Goal: Book appointment/travel/reservation

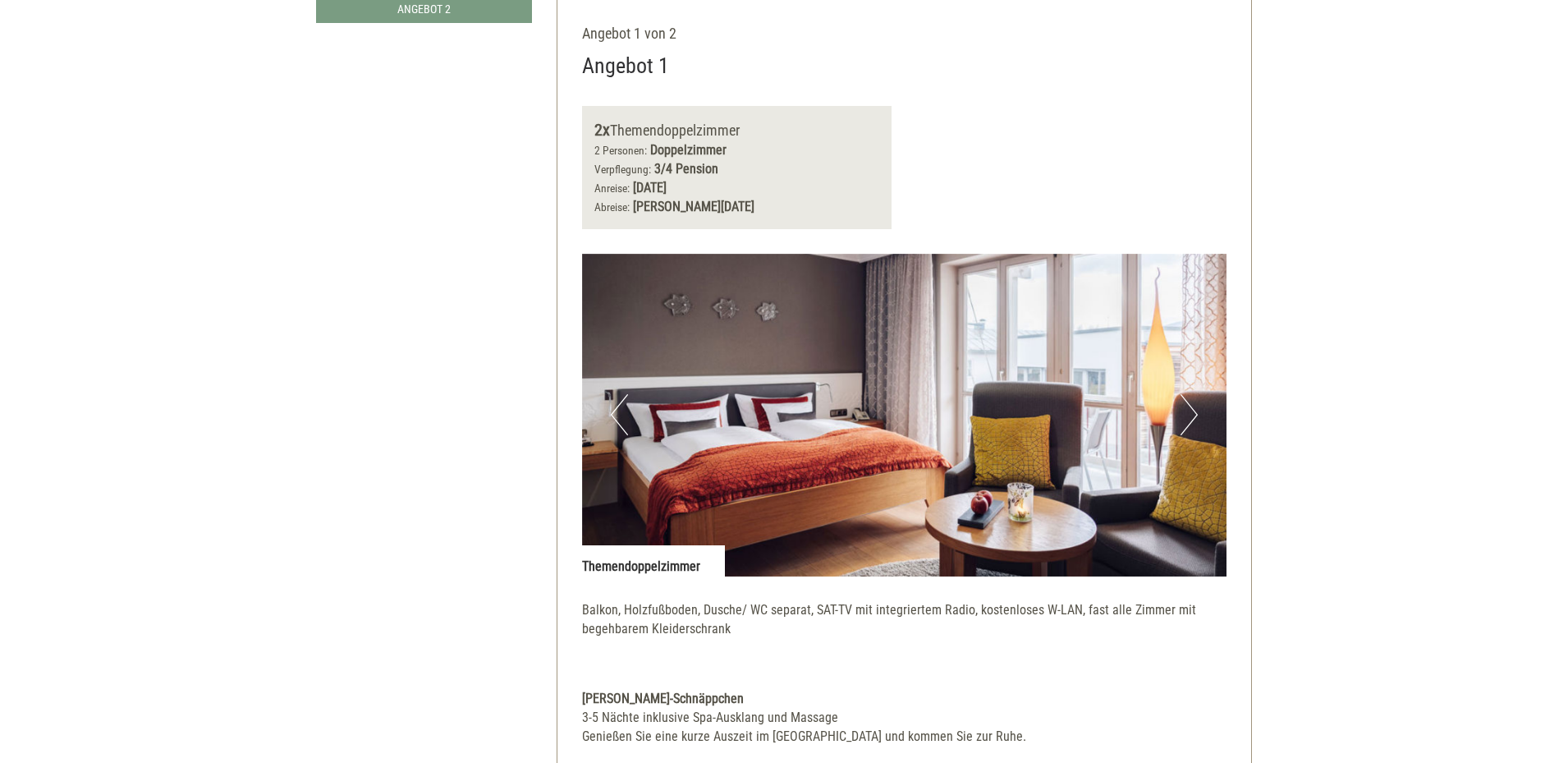
scroll to position [739, 0]
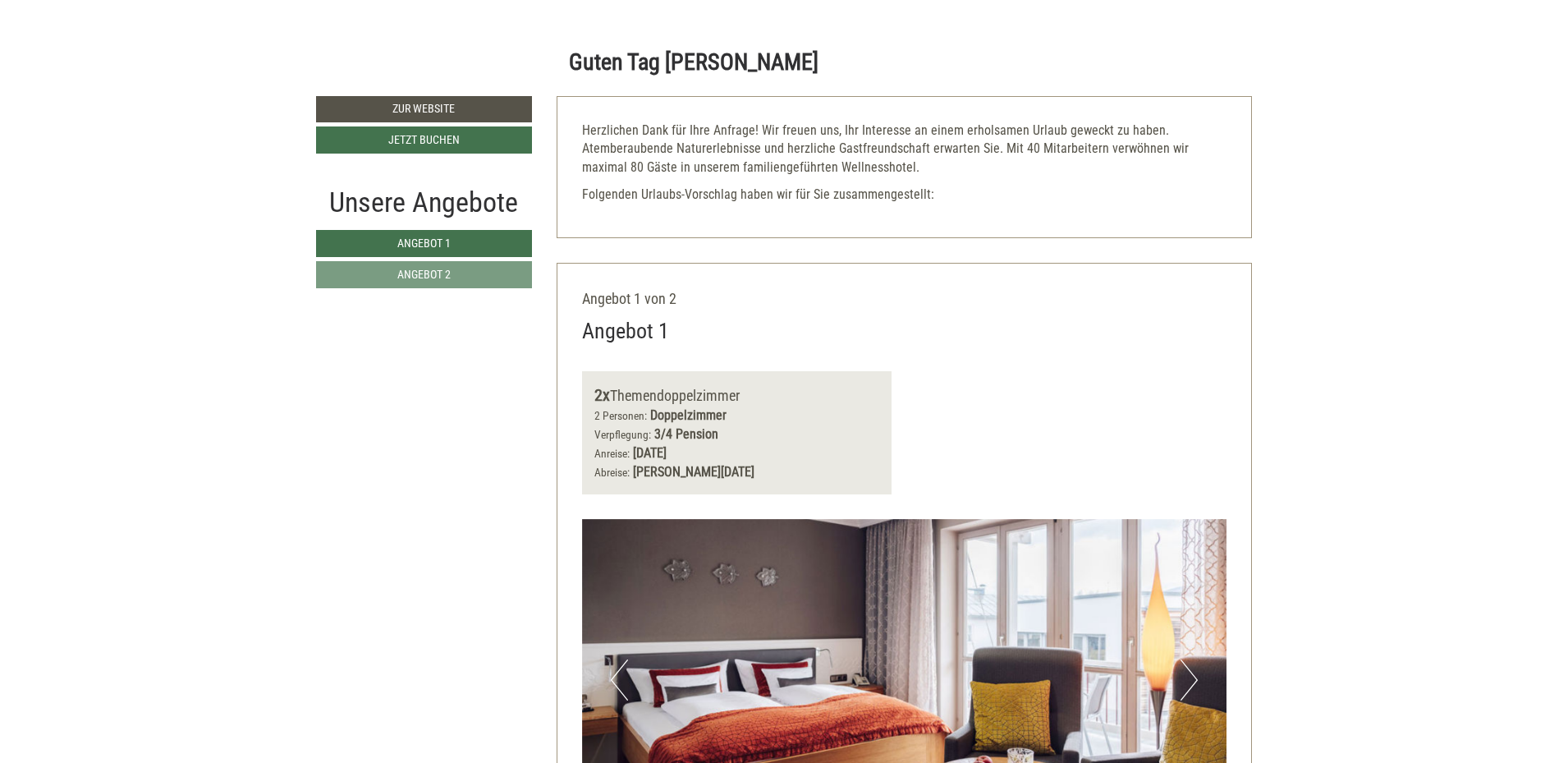
drag, startPoint x: 633, startPoint y: 453, endPoint x: 794, endPoint y: 481, distance: 163.4
click at [794, 481] on div "Anreise: Sonntag, 14. September 2025 Abreise: Freitag, 19. September 2025" at bounding box center [737, 463] width 286 height 38
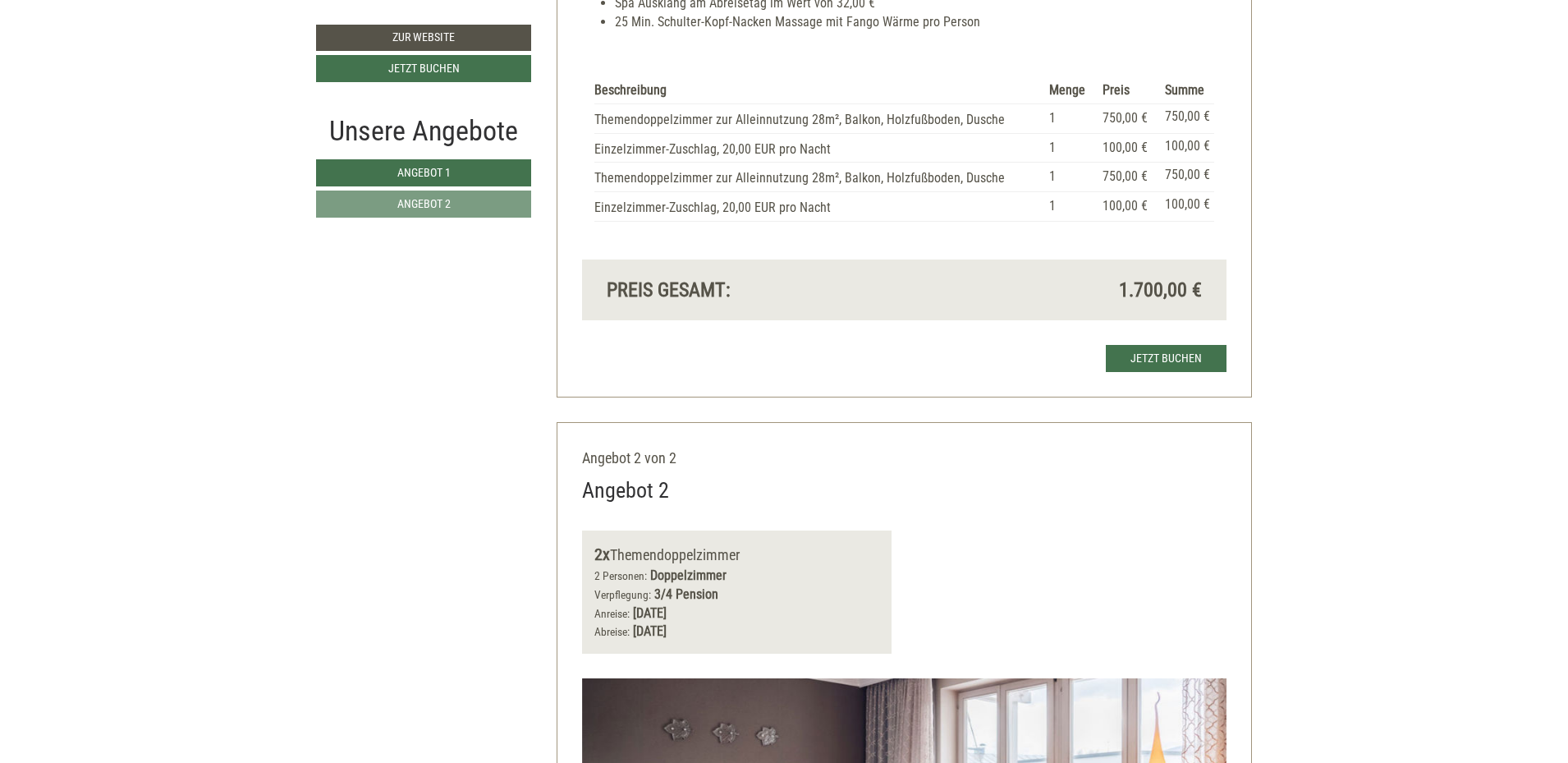
scroll to position [1724, 0]
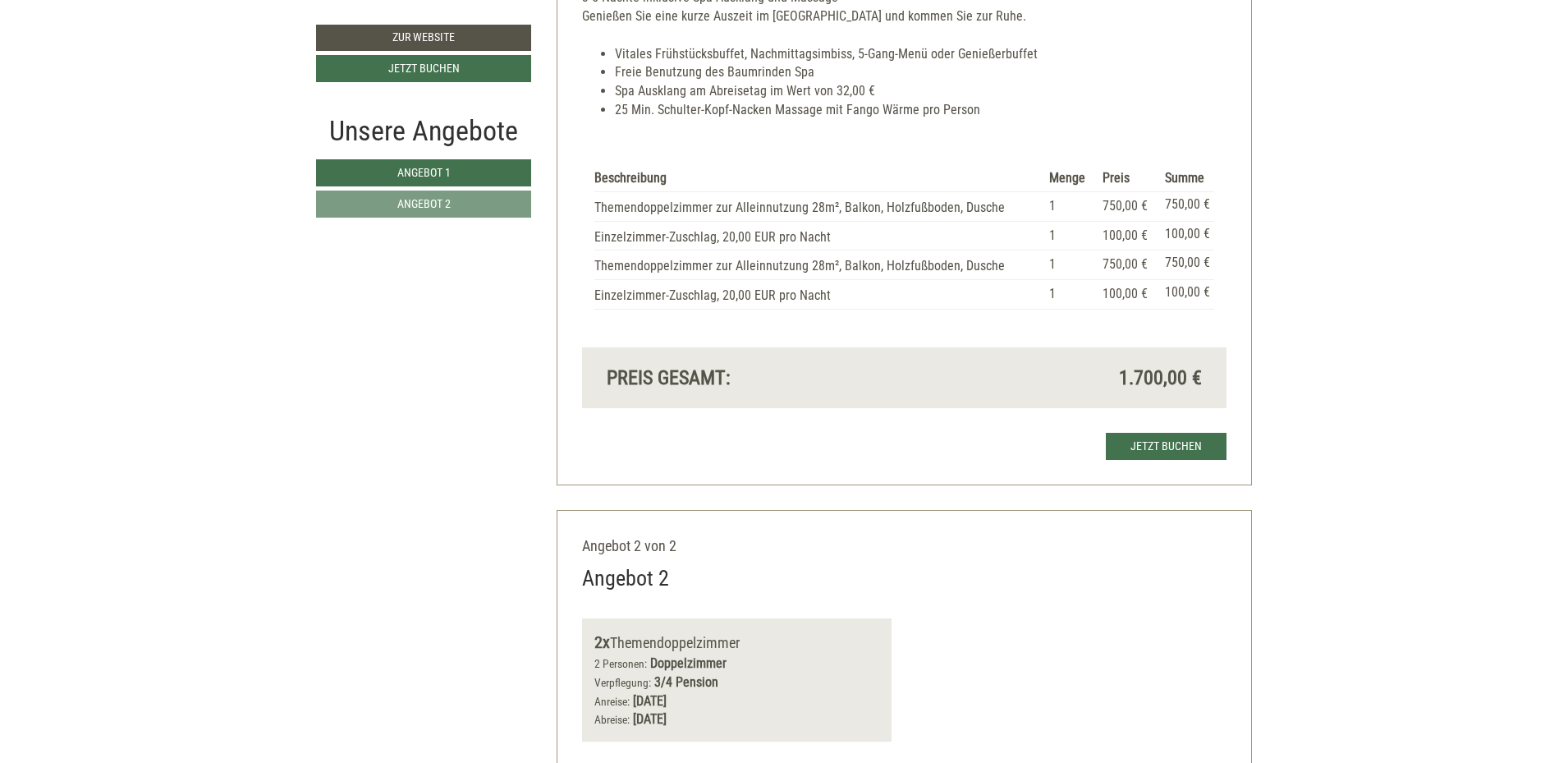
click at [1135, 86] on li "Spa Ausklang am Abreisetag im Wert von 32,00 €" at bounding box center [921, 91] width 612 height 19
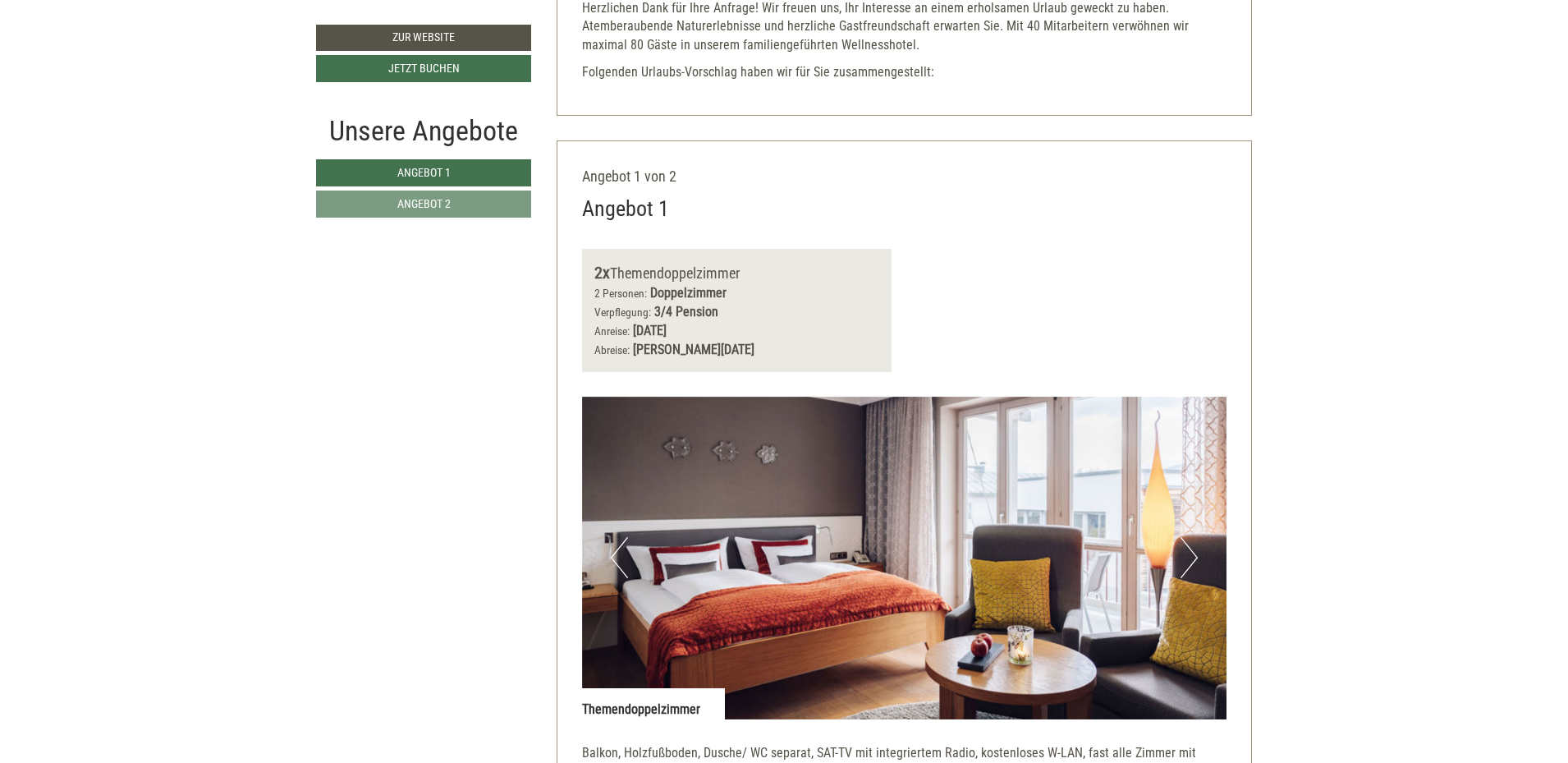
scroll to position [821, 0]
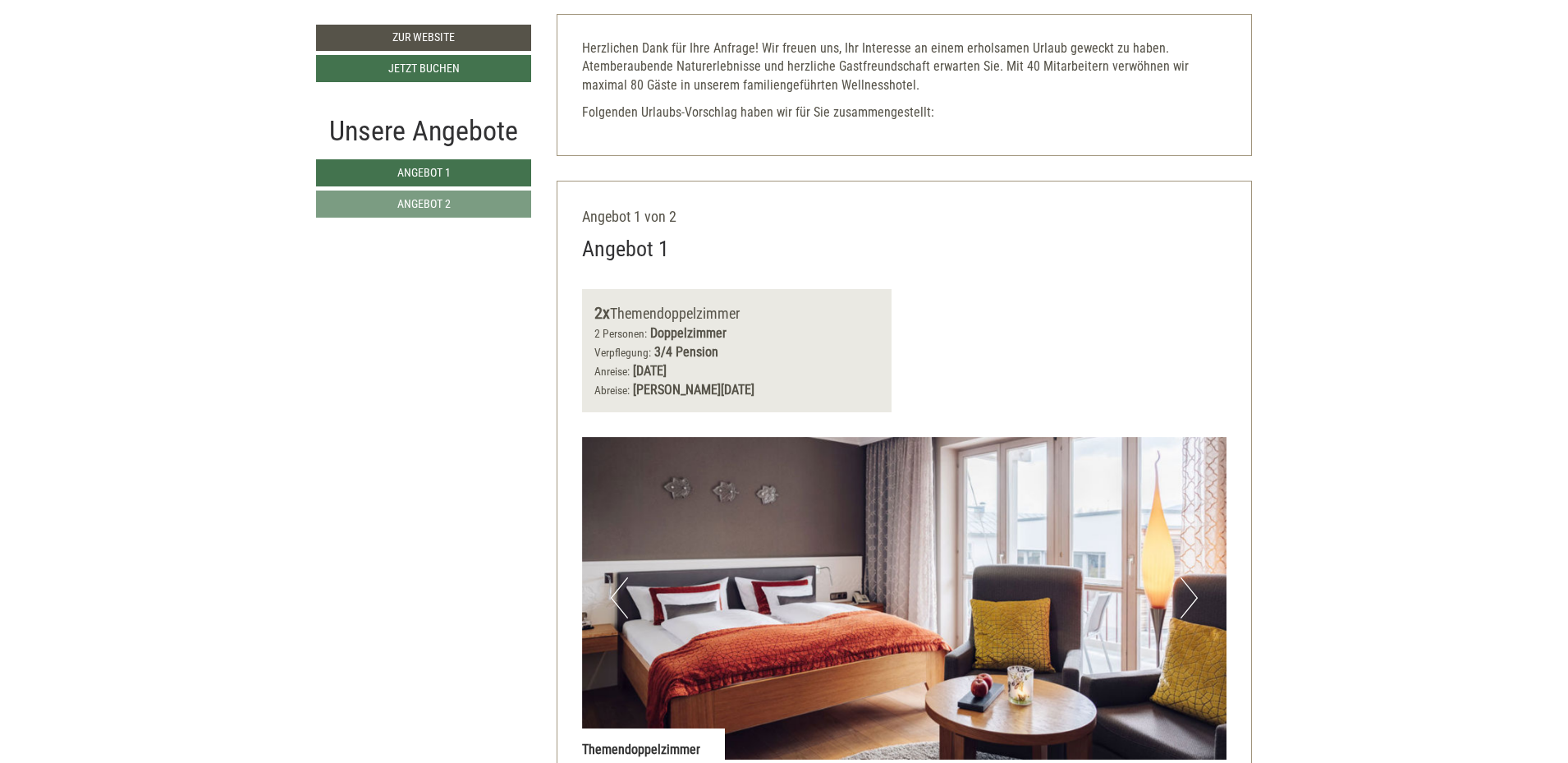
drag, startPoint x: 637, startPoint y: 369, endPoint x: 813, endPoint y: 371, distance: 176.0
click at [813, 371] on div "Anreise: Sonntag, 14. September 2025 Abreise: Freitag, 19. September 2025" at bounding box center [737, 381] width 286 height 38
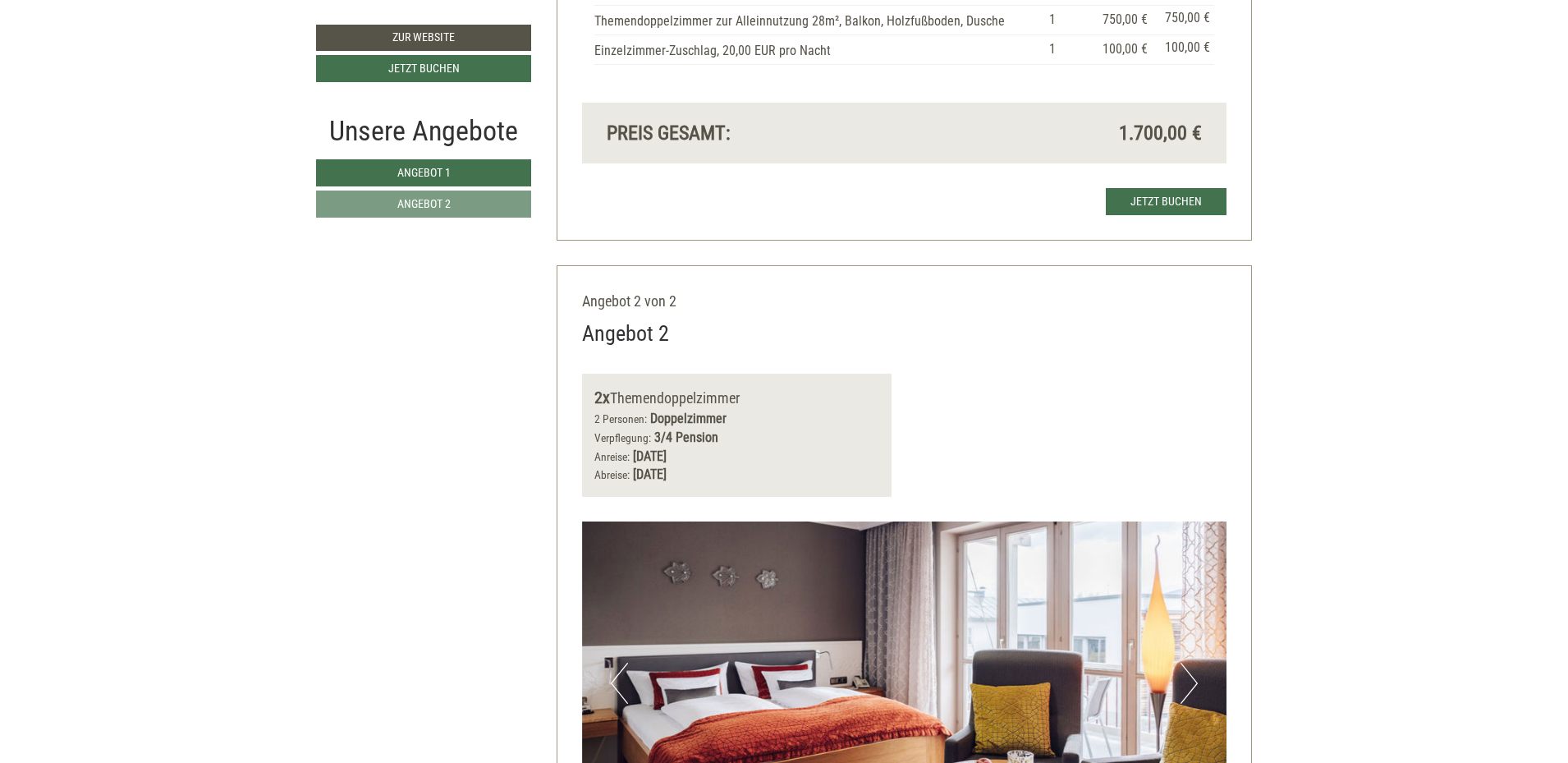
scroll to position [1971, 0]
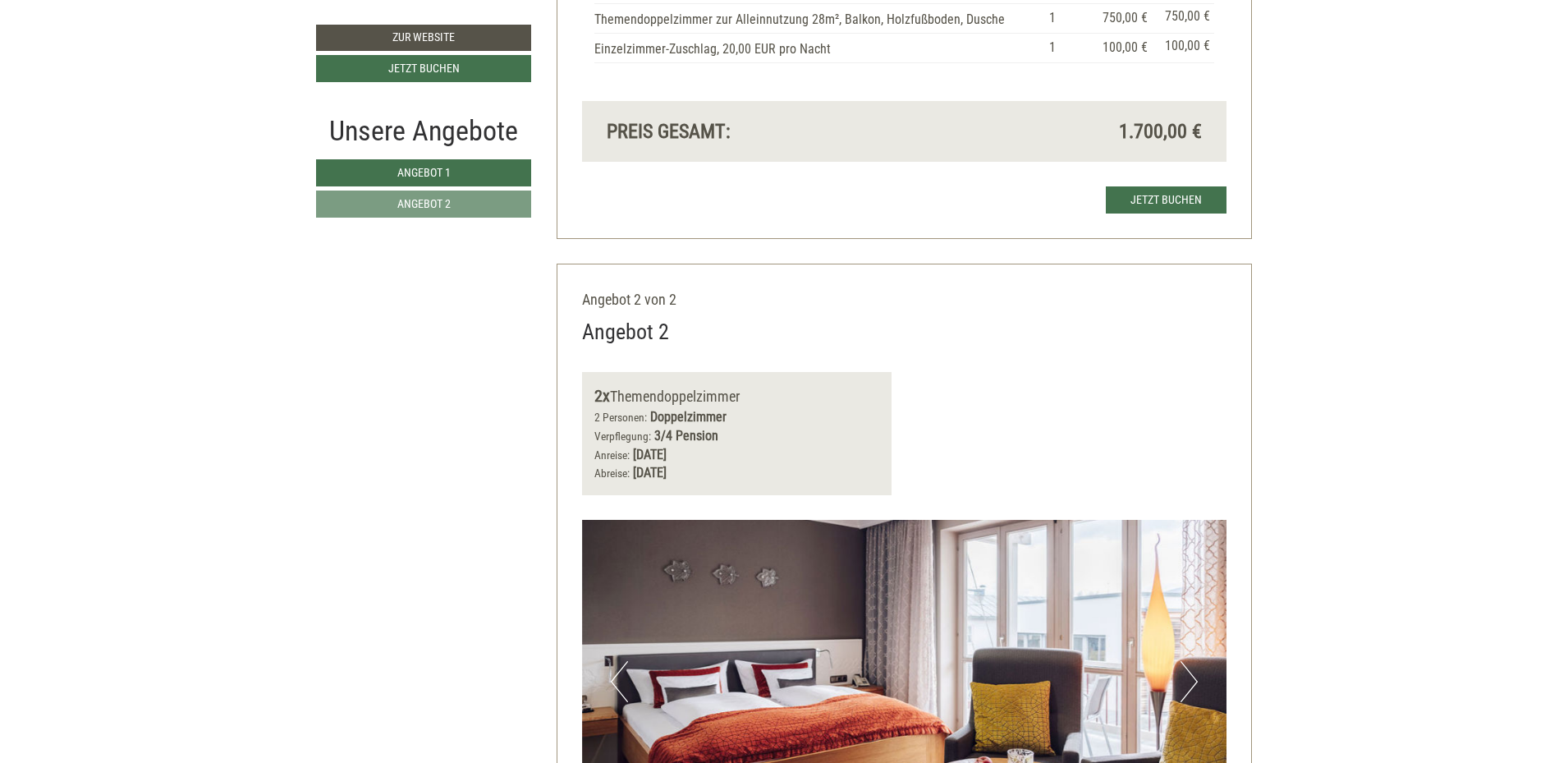
drag, startPoint x: 633, startPoint y: 454, endPoint x: 824, endPoint y: 455, distance: 191.0
click at [824, 455] on div "Anreise: Mittwoch, 10. September 2025 Abreise: Montag, 15. September 2025" at bounding box center [737, 464] width 286 height 38
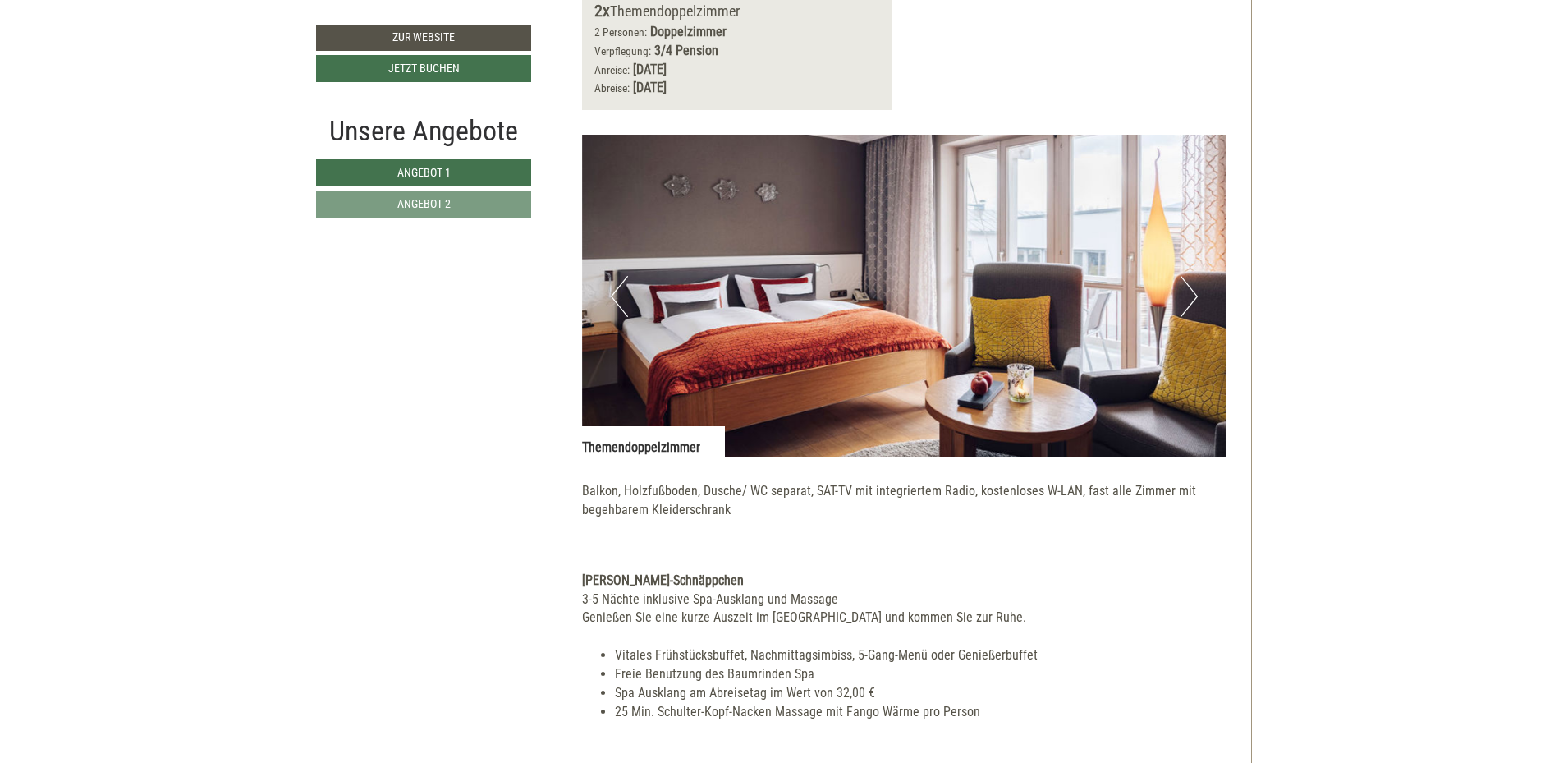
scroll to position [2135, 0]
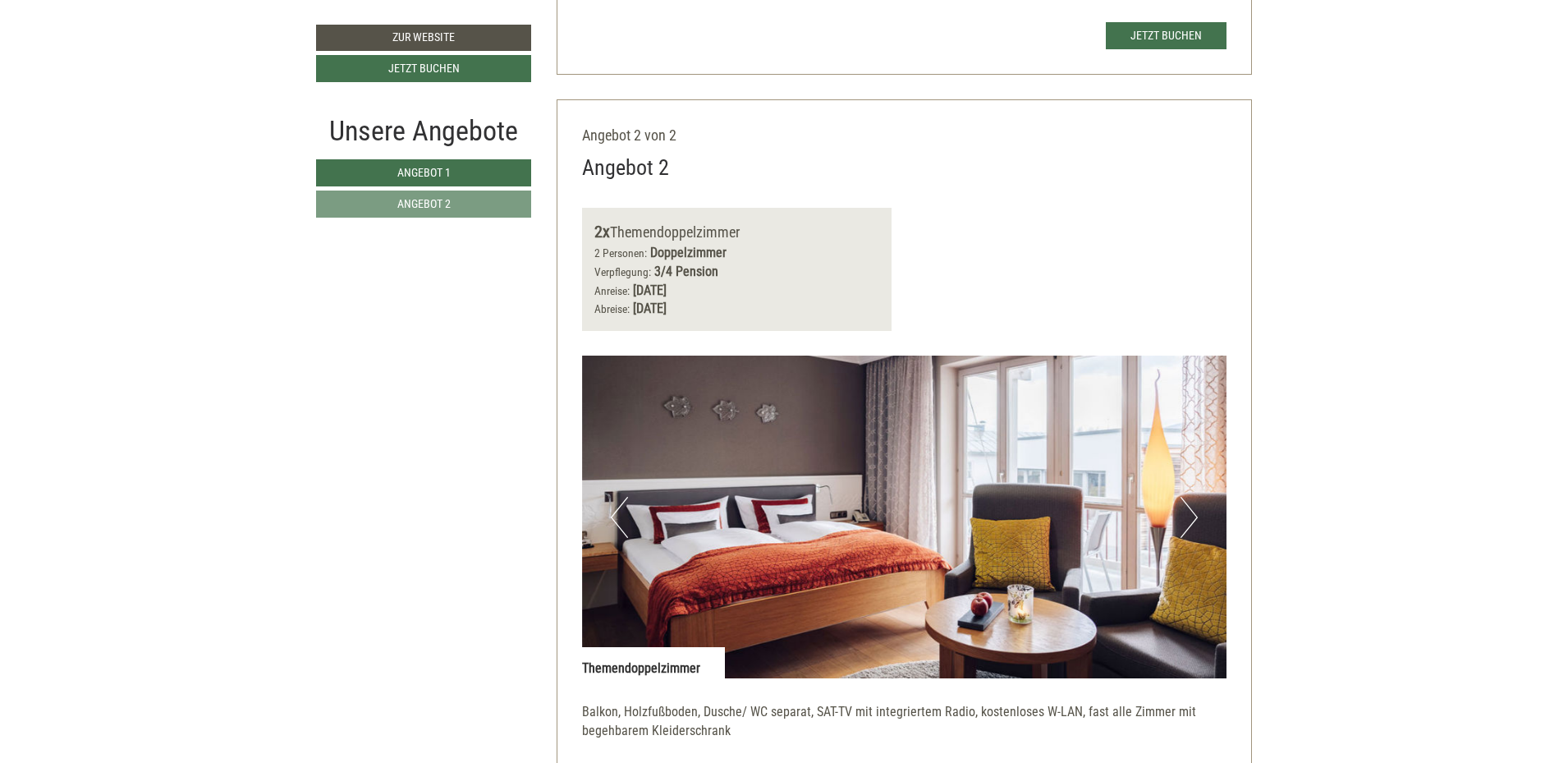
click at [828, 287] on div "Anreise: Mittwoch, 10. September 2025 Abreise: Montag, 15. September 2025" at bounding box center [737, 300] width 286 height 38
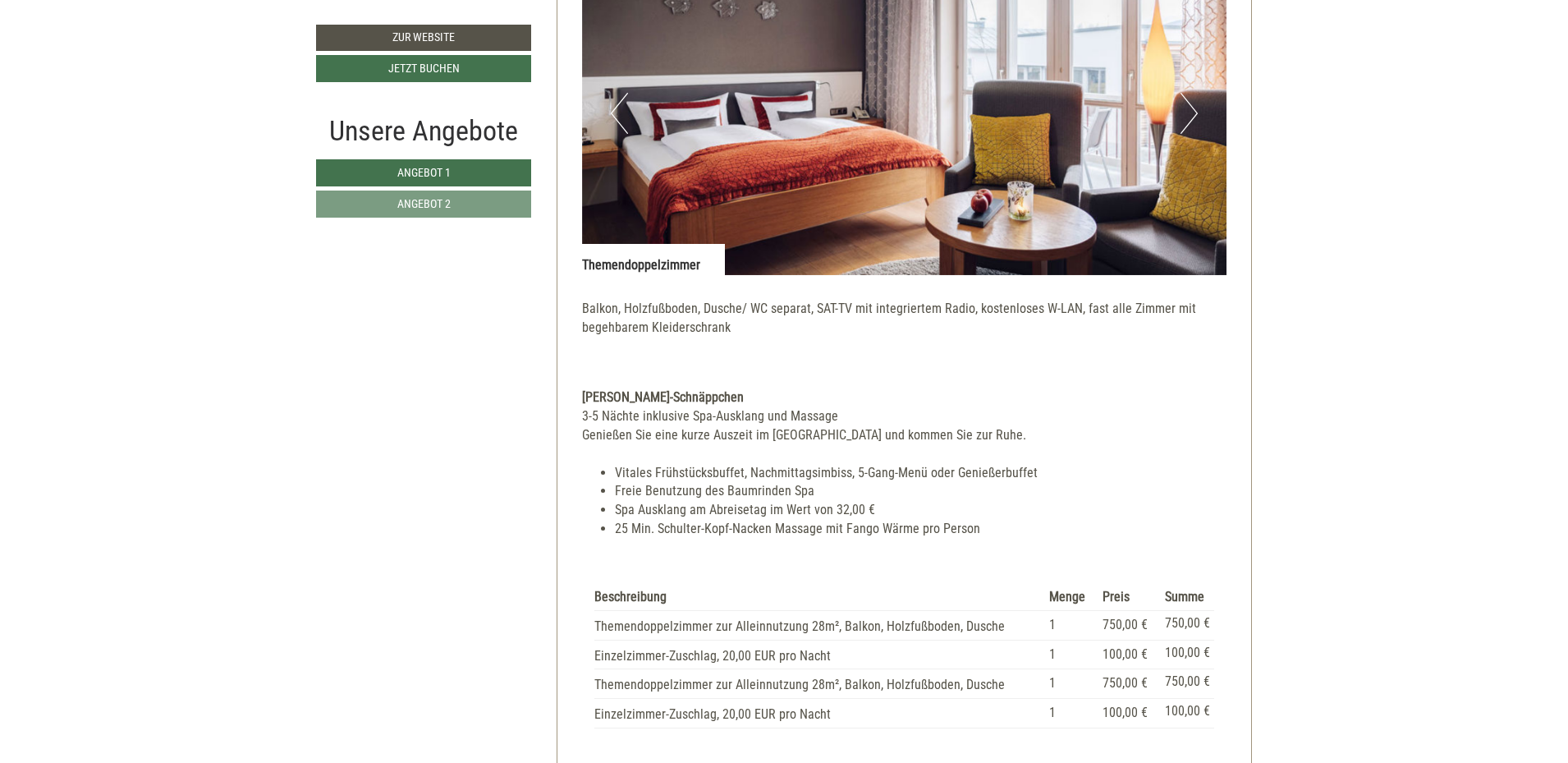
scroll to position [906, 0]
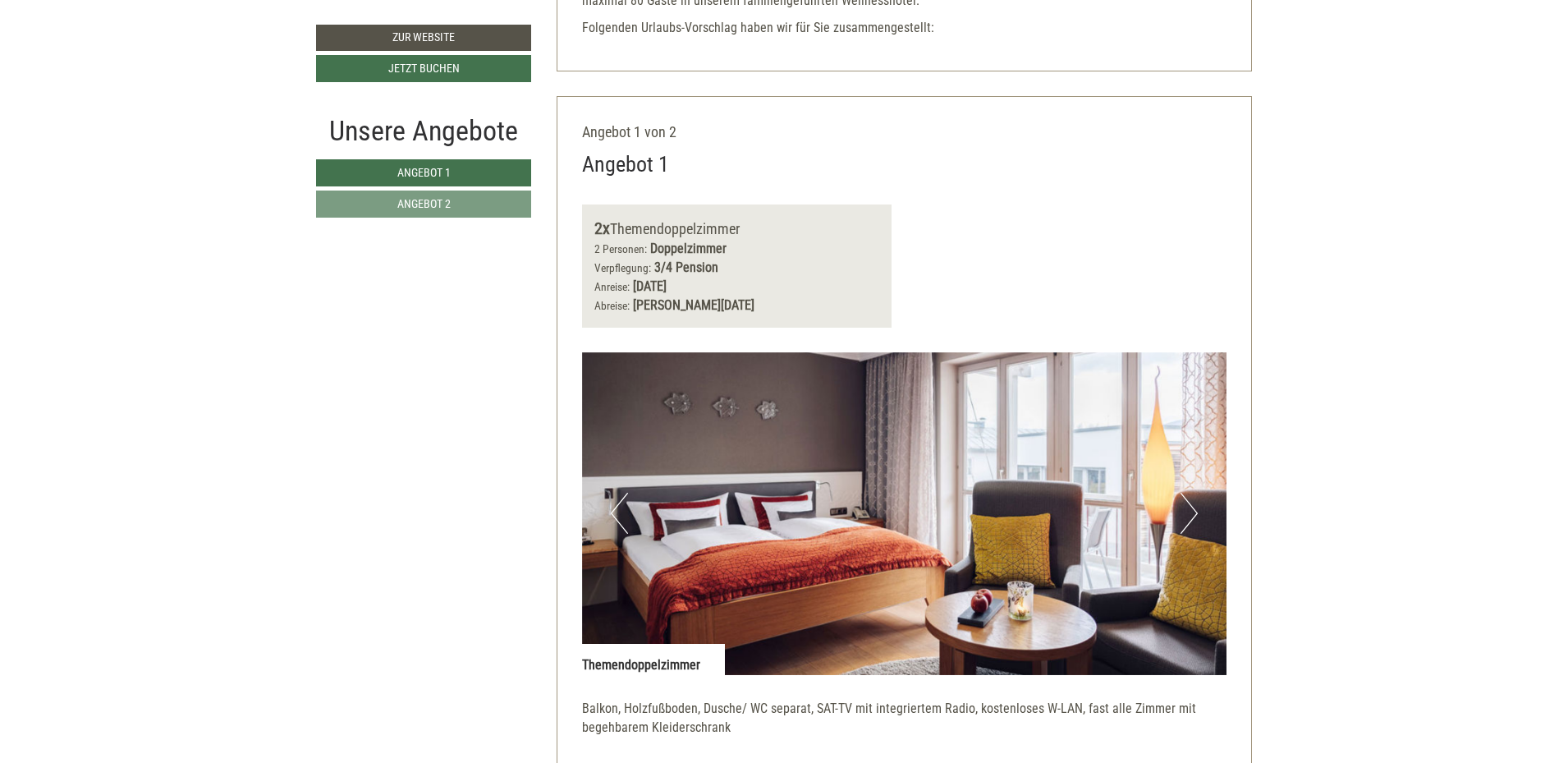
drag, startPoint x: 633, startPoint y: 282, endPoint x: 811, endPoint y: 288, distance: 178.1
click at [811, 288] on div "Anreise: Sonntag, 14. September 2025 Abreise: Freitag, 19. September 2025" at bounding box center [737, 297] width 286 height 38
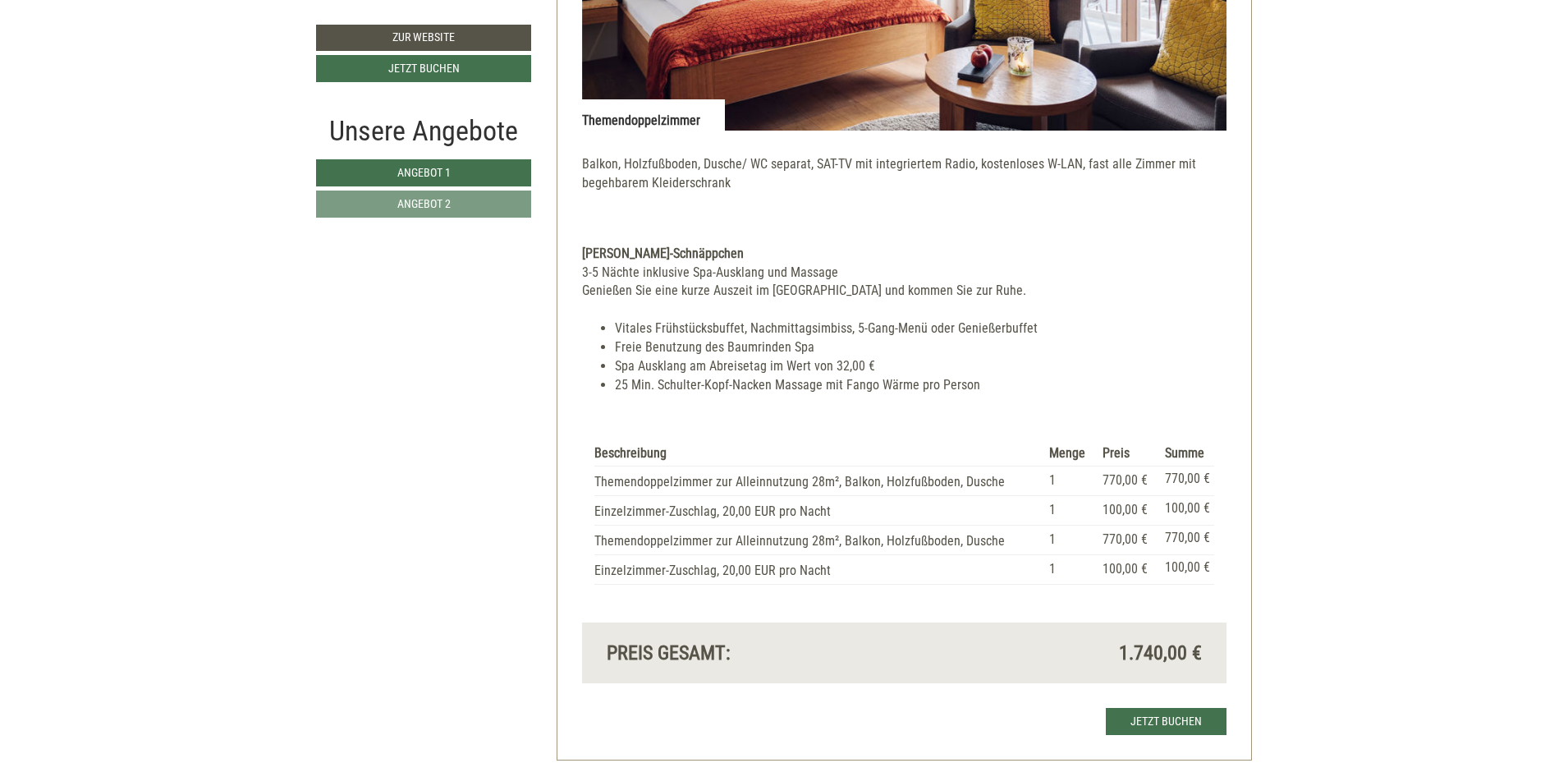
scroll to position [2712, 0]
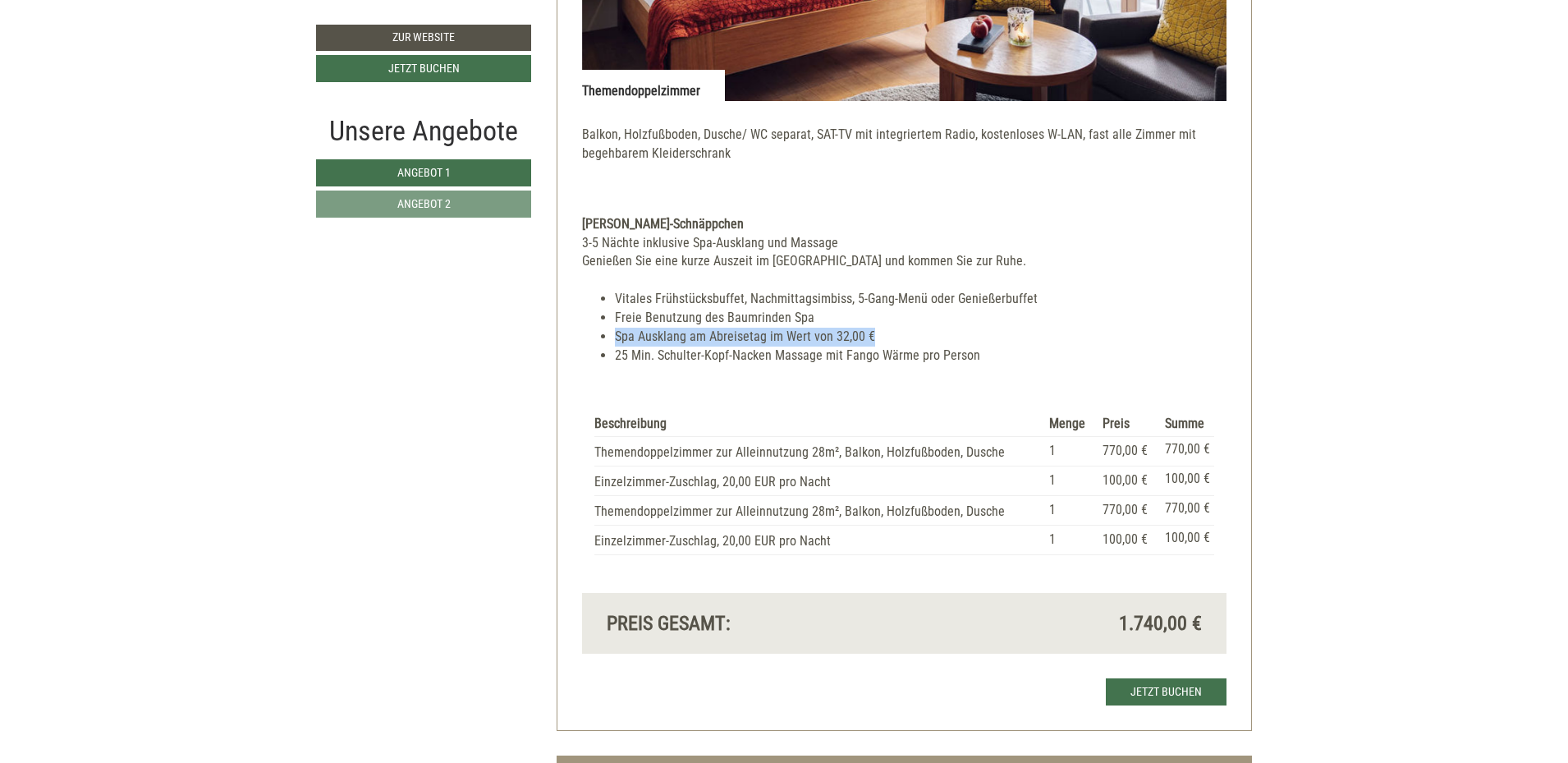
drag, startPoint x: 894, startPoint y: 332, endPoint x: 600, endPoint y: 332, distance: 294.0
click at [615, 332] on li "Spa Ausklang am Abreisetag im Wert von 32,00 €" at bounding box center [921, 336] width 612 height 19
click at [907, 337] on li "Spa Ausklang am Abreisetag im Wert von 32,00 €" at bounding box center [921, 336] width 612 height 19
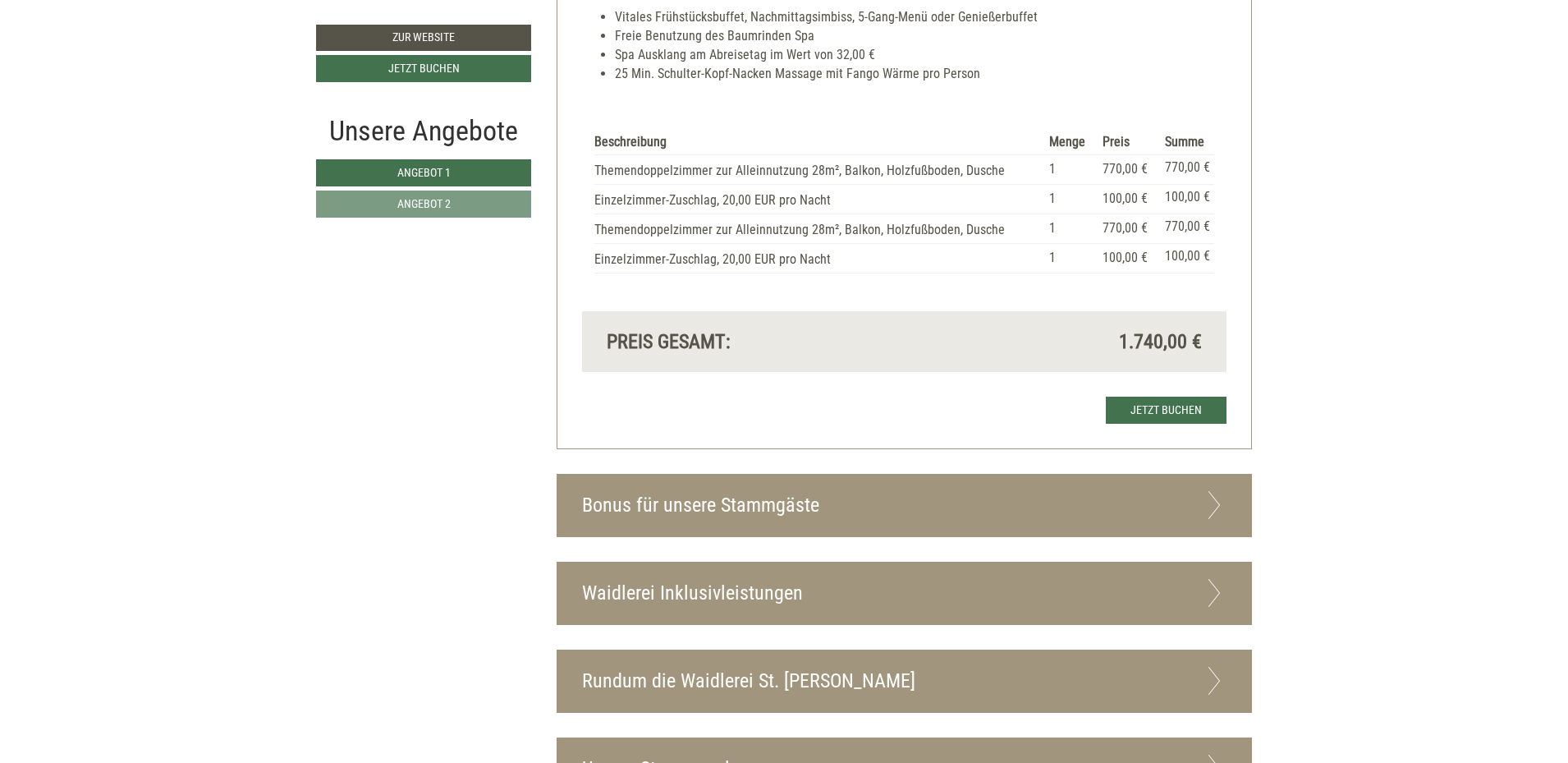
scroll to position [2630, 0]
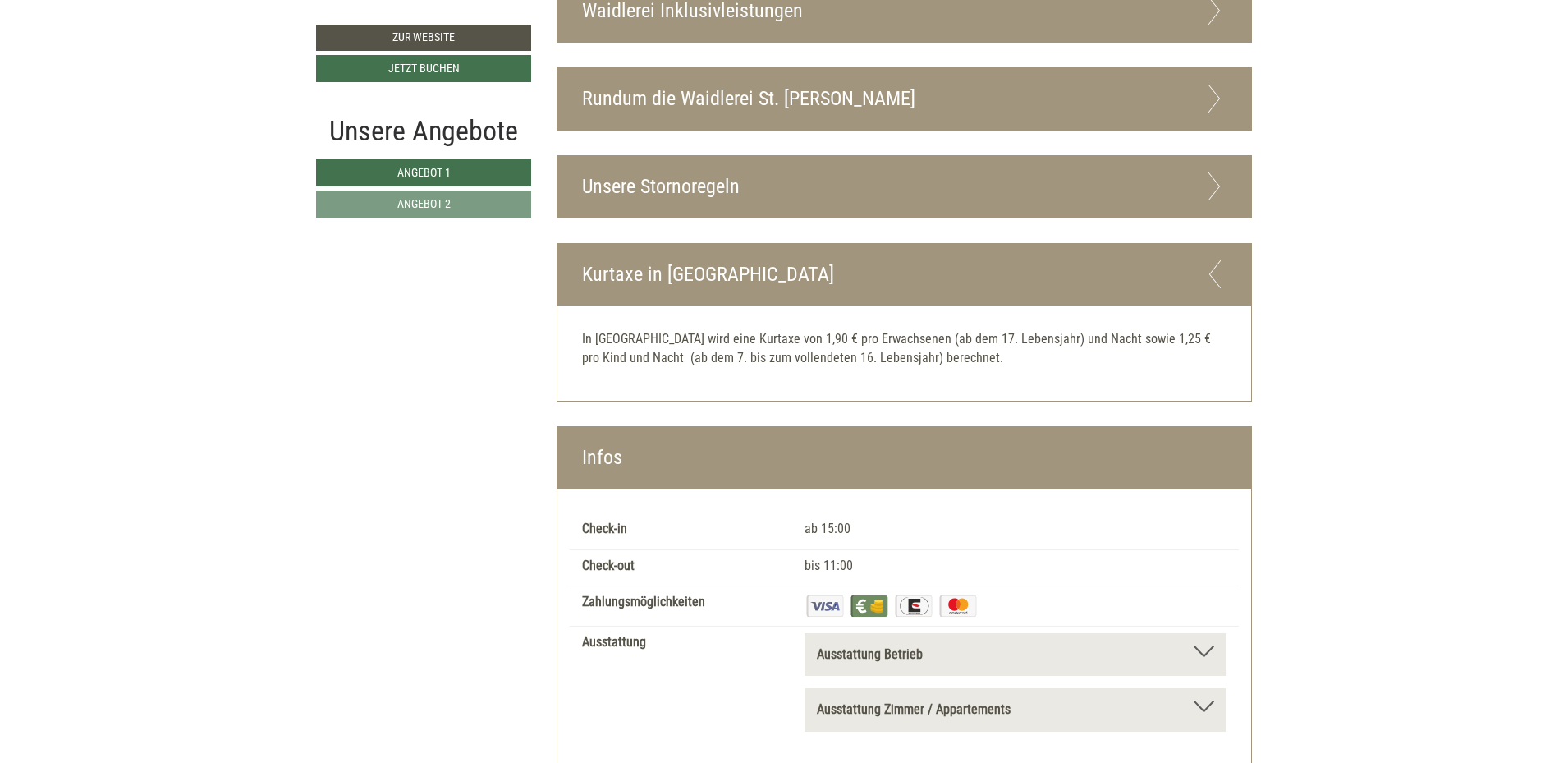
scroll to position [3533, 0]
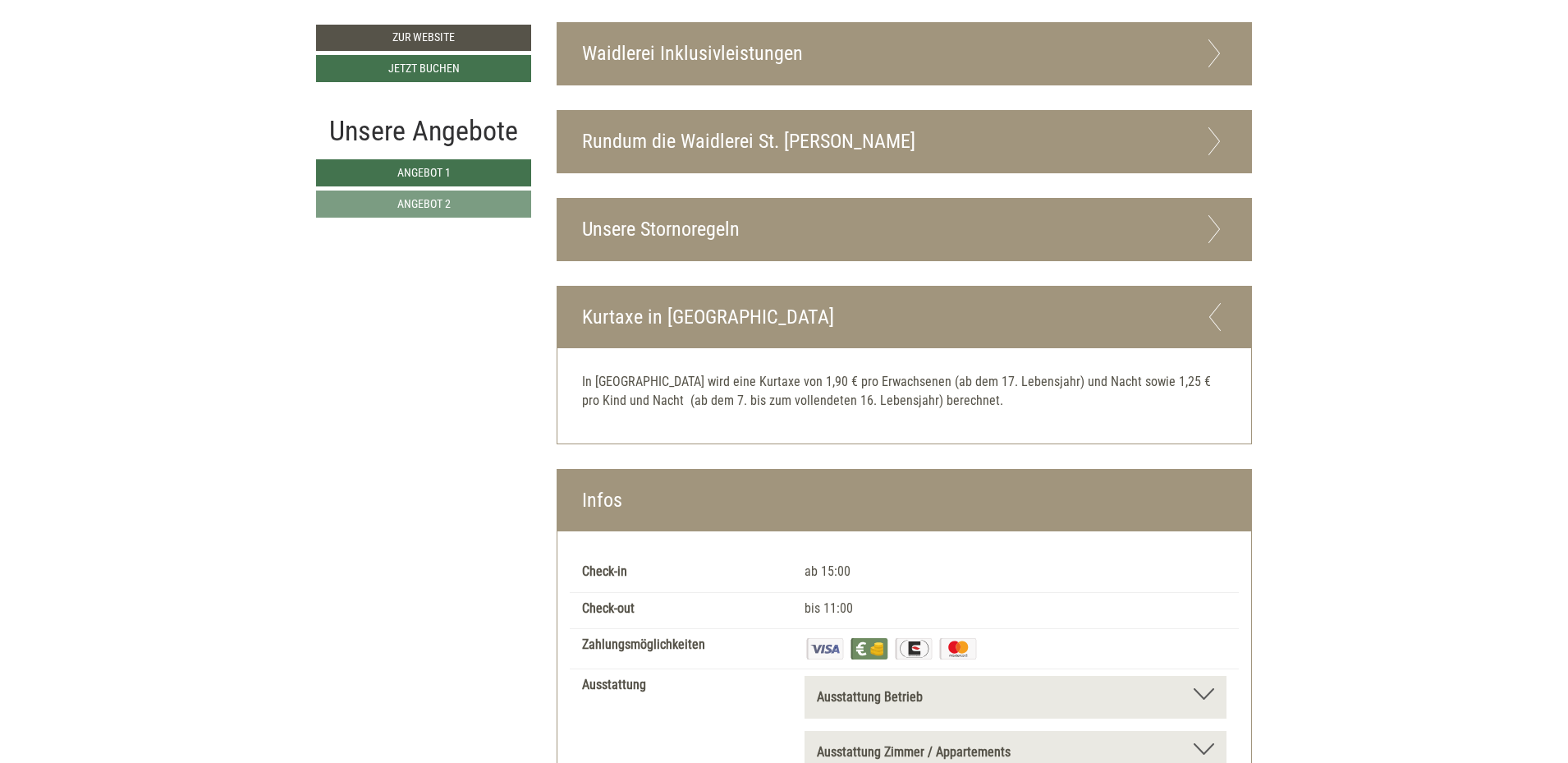
click at [613, 231] on div "Unsere Stornoregeln" at bounding box center [905, 230] width 695 height 62
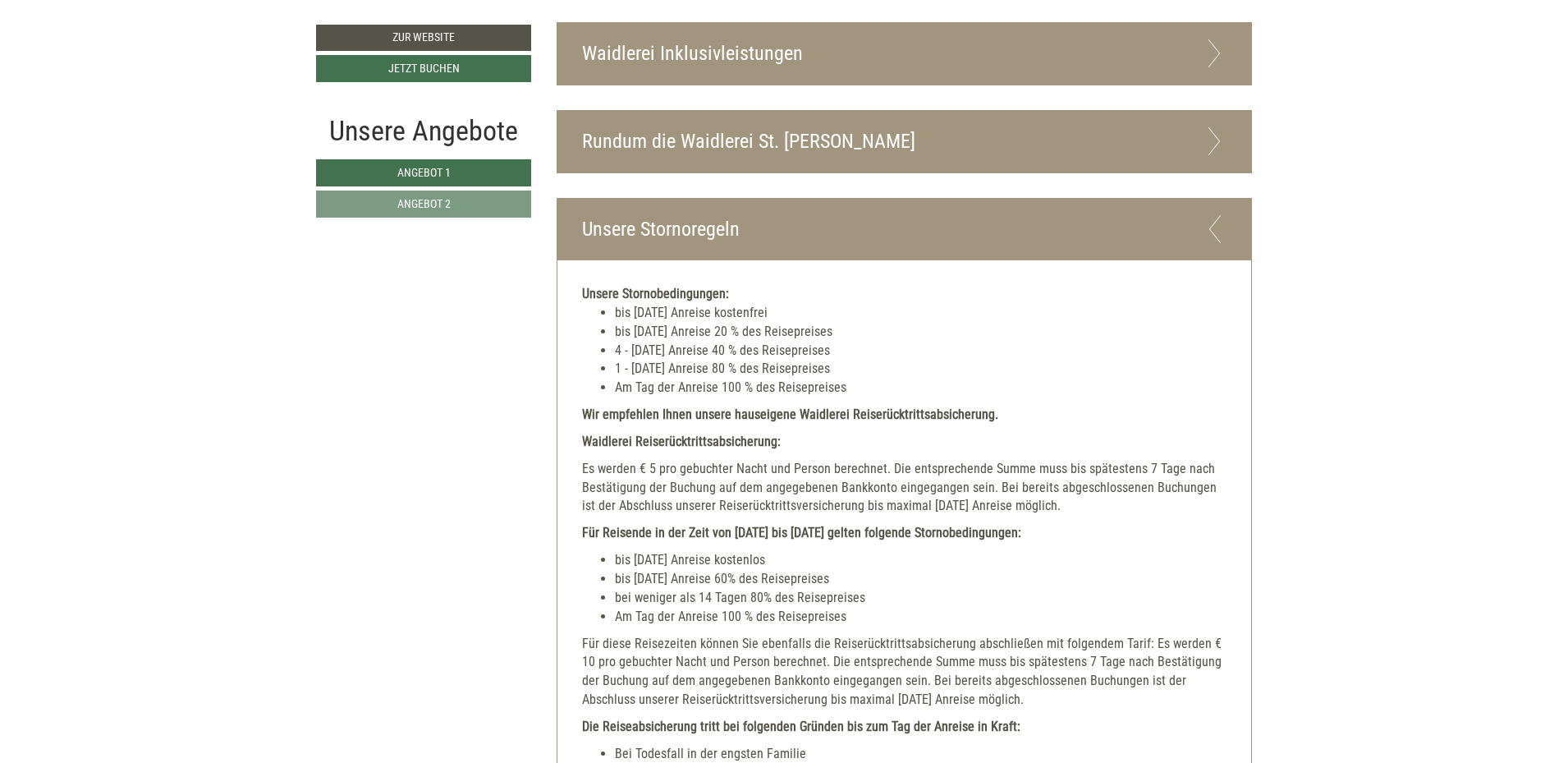
drag, startPoint x: 619, startPoint y: 309, endPoint x: 801, endPoint y: 315, distance: 182.1
click at [801, 315] on li "bis [DATE] Anreise kostenfrei" at bounding box center [921, 313] width 612 height 19
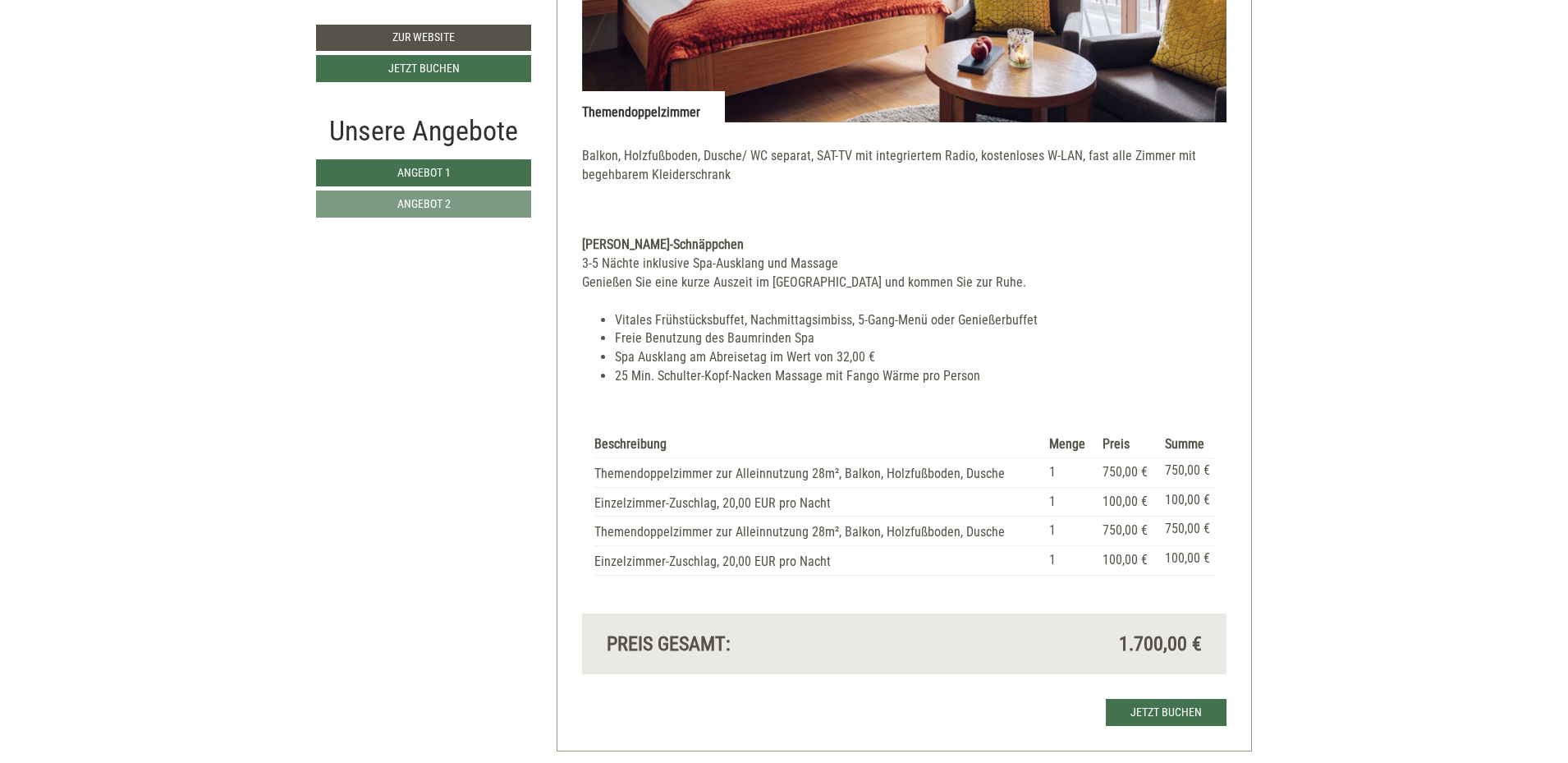
scroll to position [1480, 0]
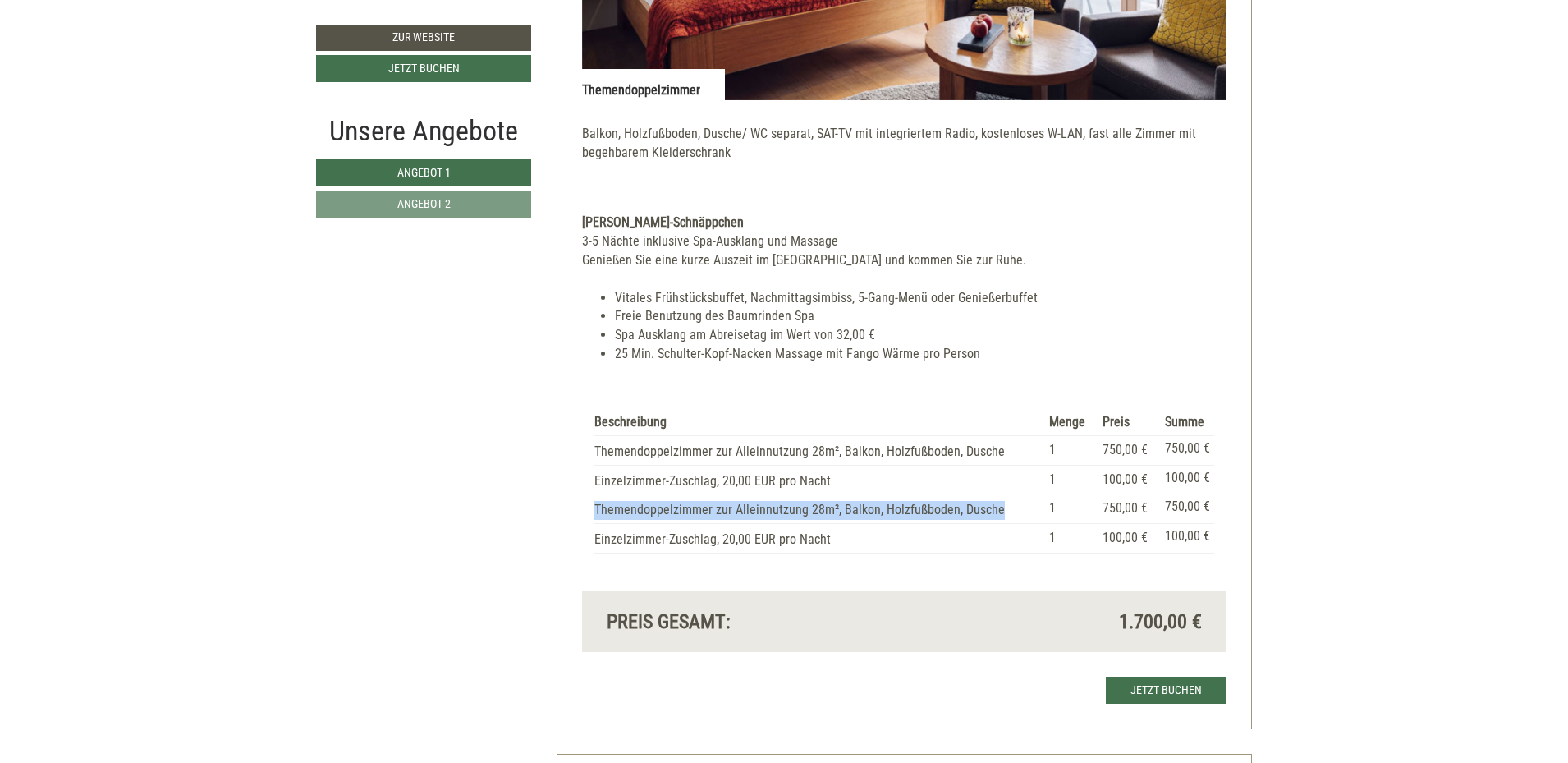
drag, startPoint x: 595, startPoint y: 508, endPoint x: 1023, endPoint y: 515, distance: 428.1
click at [1023, 515] on td "Themendoppelzimmer zur Alleinnutzung 28m², Balkon, Holzfußboden, Dusche" at bounding box center [819, 508] width 449 height 30
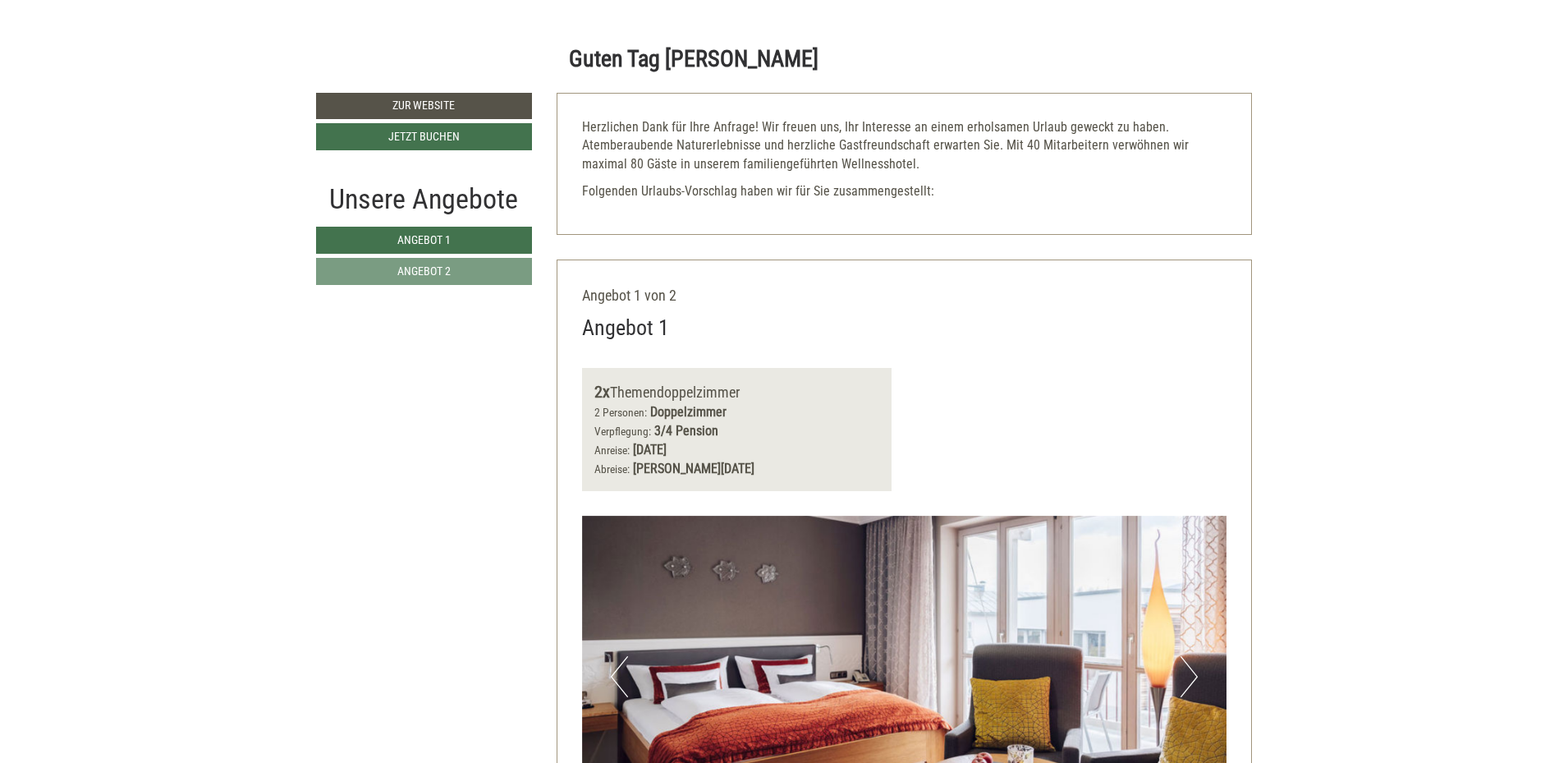
scroll to position [741, 0]
